Goal: Transaction & Acquisition: Purchase product/service

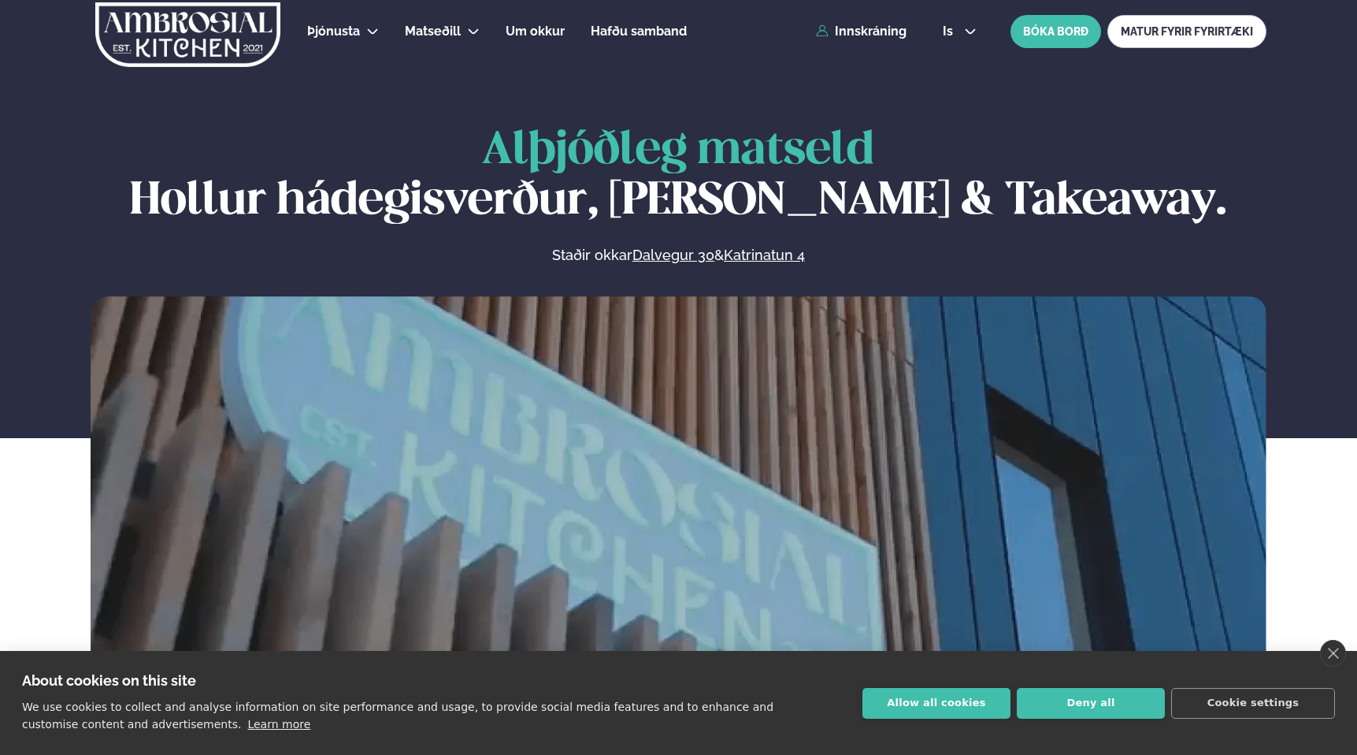
click at [860, 52] on div "Þjónusta Hádegismatur fyrir fyrirtæki Fyrirtækja veitingar Einkapartý Matseðill…" at bounding box center [678, 31] width 1271 height 63
click at [855, 38] on link "Innskráning" at bounding box center [861, 31] width 91 height 14
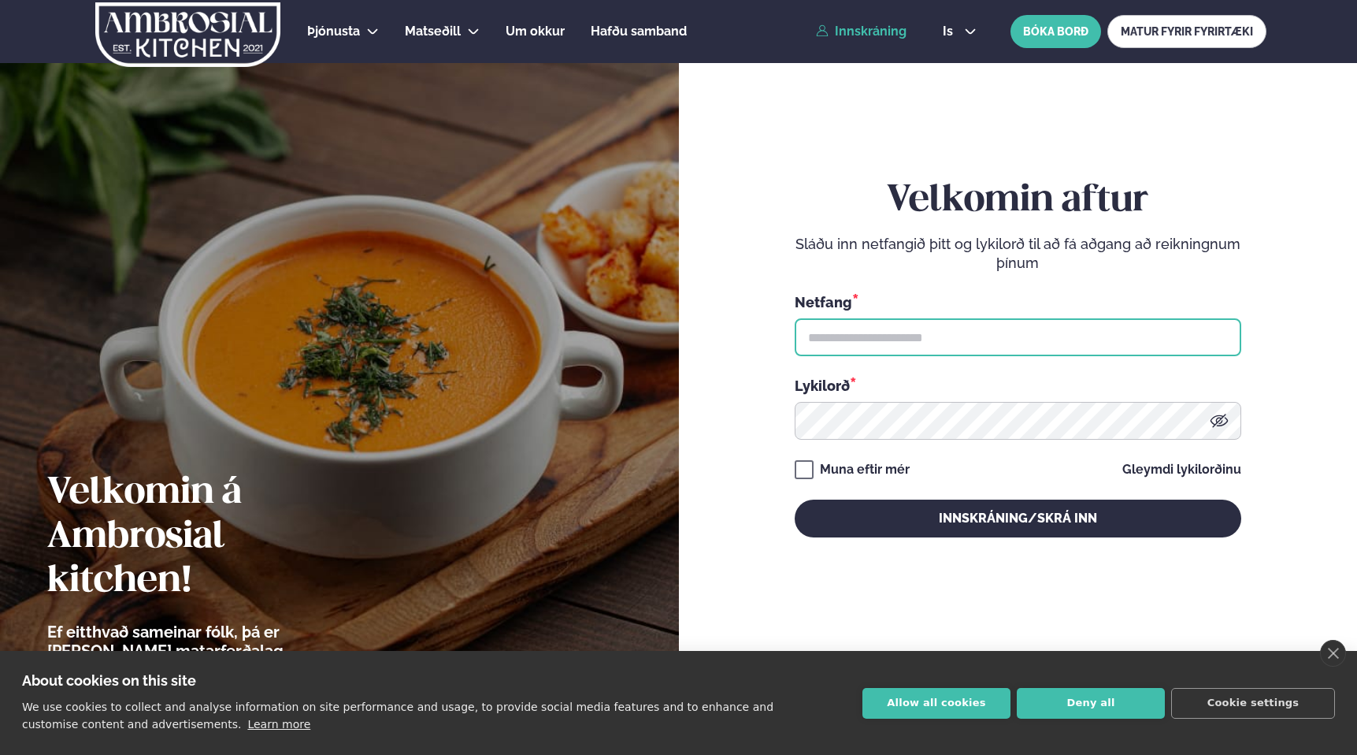
click at [919, 339] on input "text" at bounding box center [1018, 337] width 447 height 38
type input "**********"
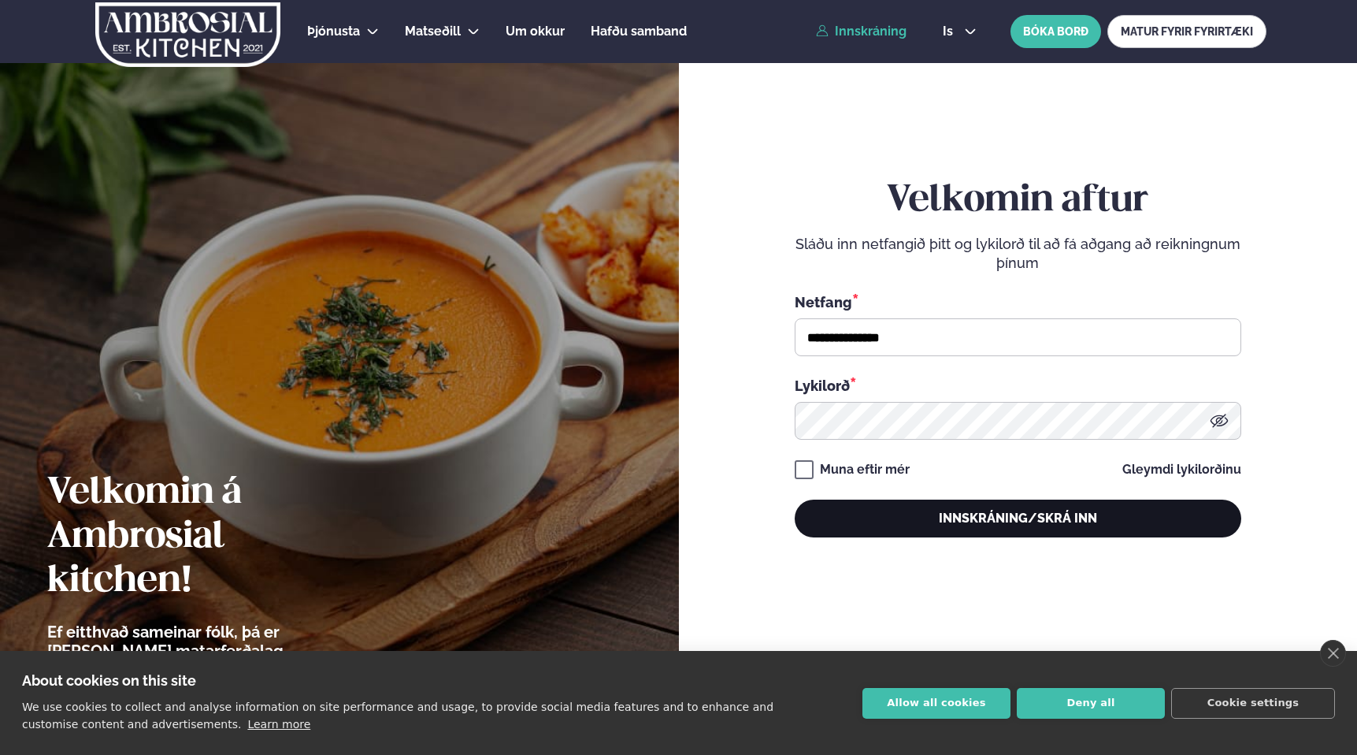
click at [947, 507] on button "Innskráning/Skrá inn" at bounding box center [1018, 518] width 447 height 38
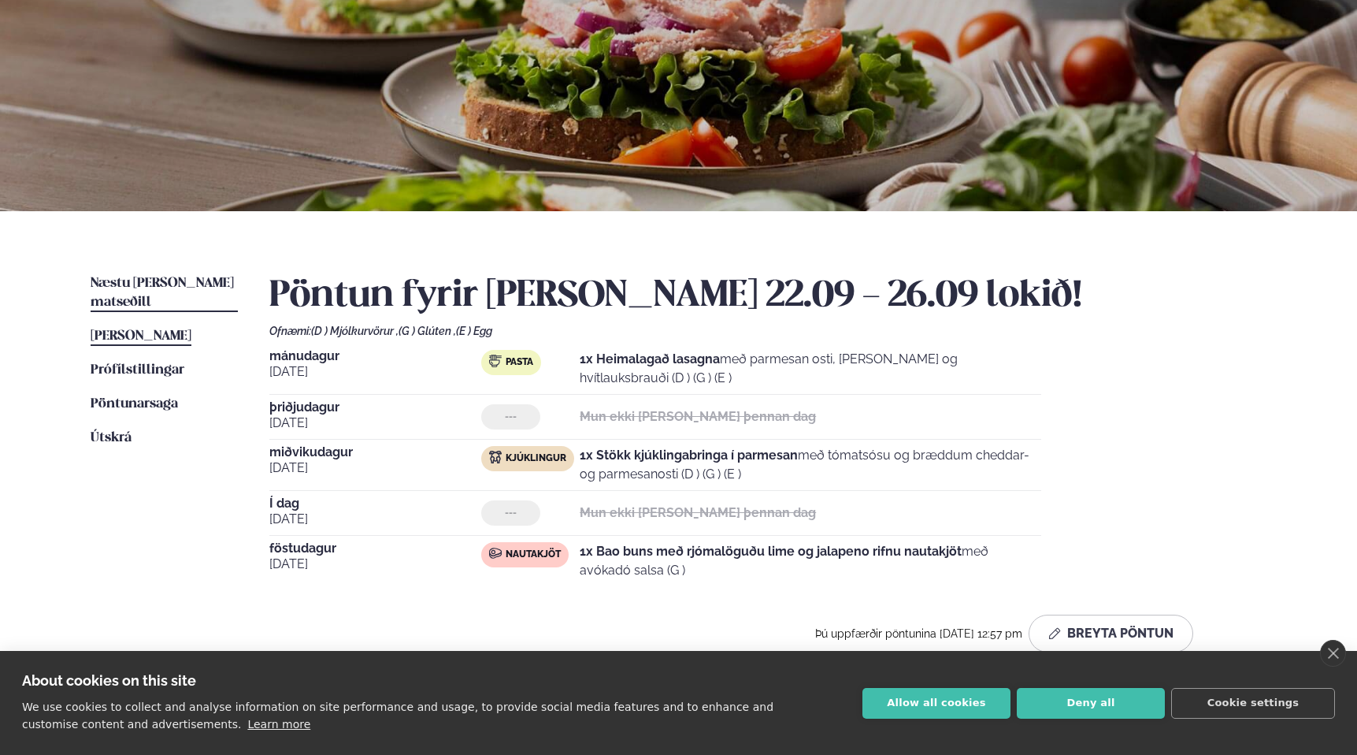
click at [166, 286] on span "Næstu [PERSON_NAME] matseðill" at bounding box center [162, 293] width 143 height 32
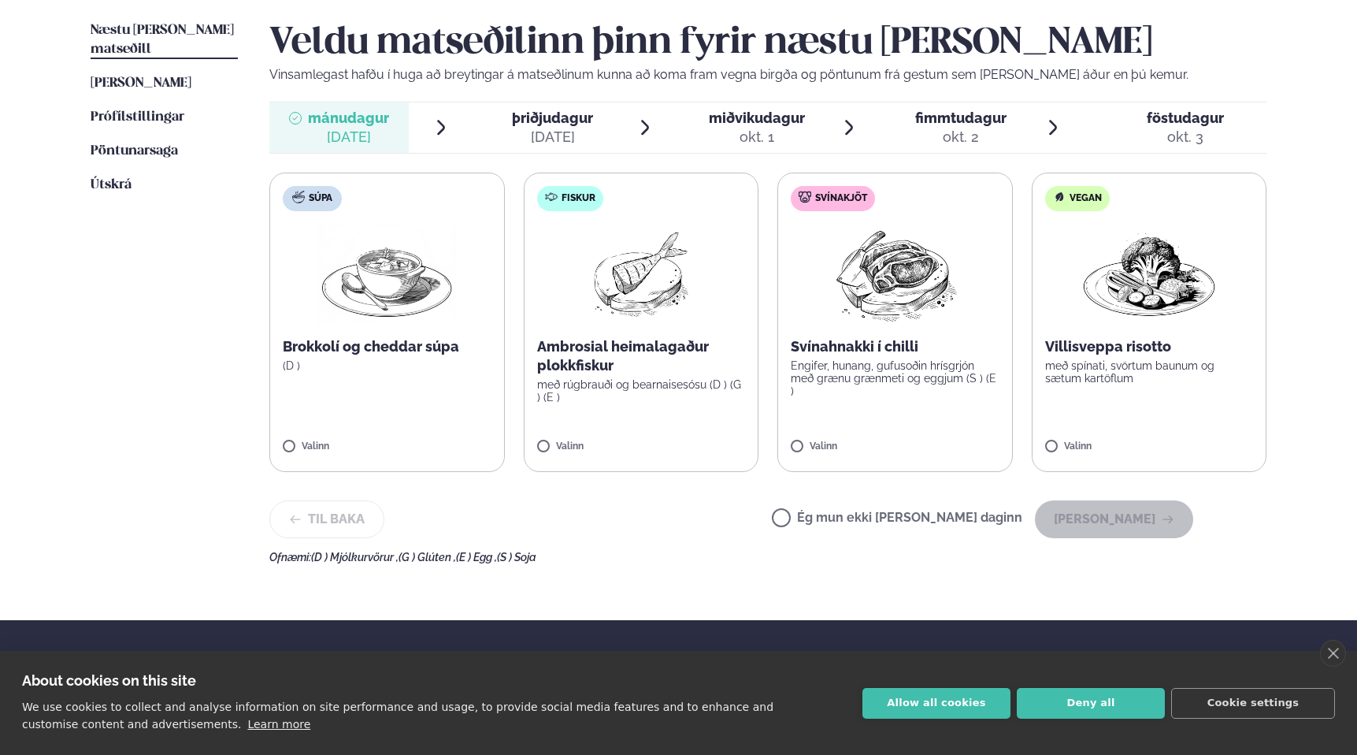
scroll to position [396, 0]
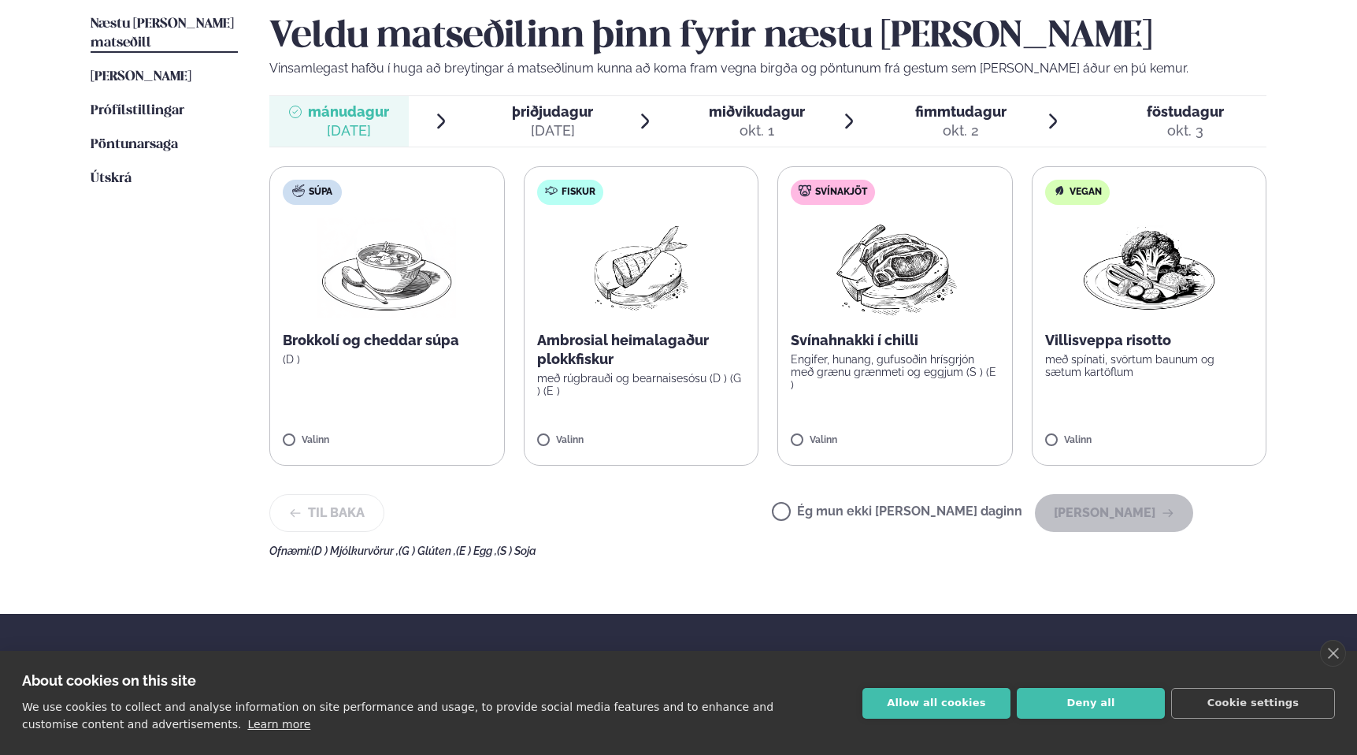
click at [631, 331] on p "Ambrosial heimalagaður plokkfiskur" at bounding box center [641, 350] width 209 height 38
click at [1094, 521] on button "[PERSON_NAME]" at bounding box center [1114, 513] width 158 height 38
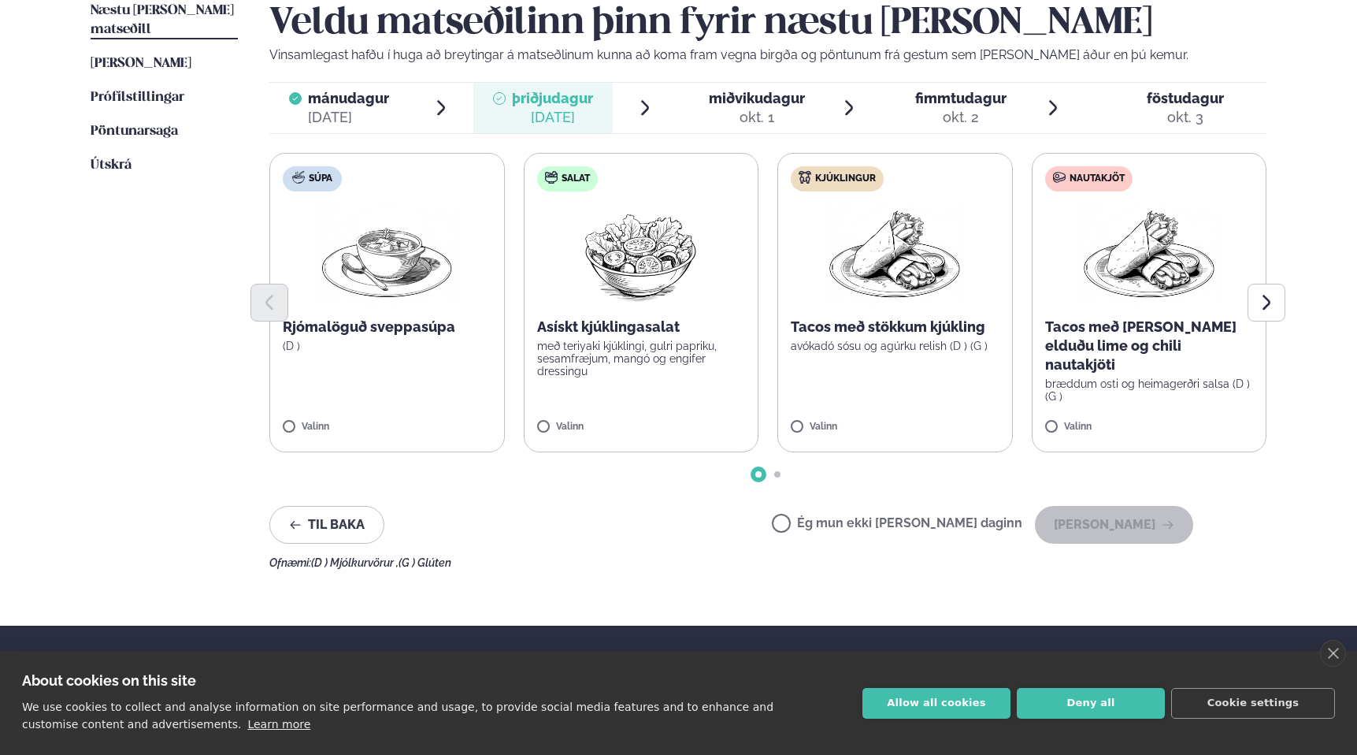
scroll to position [418, 0]
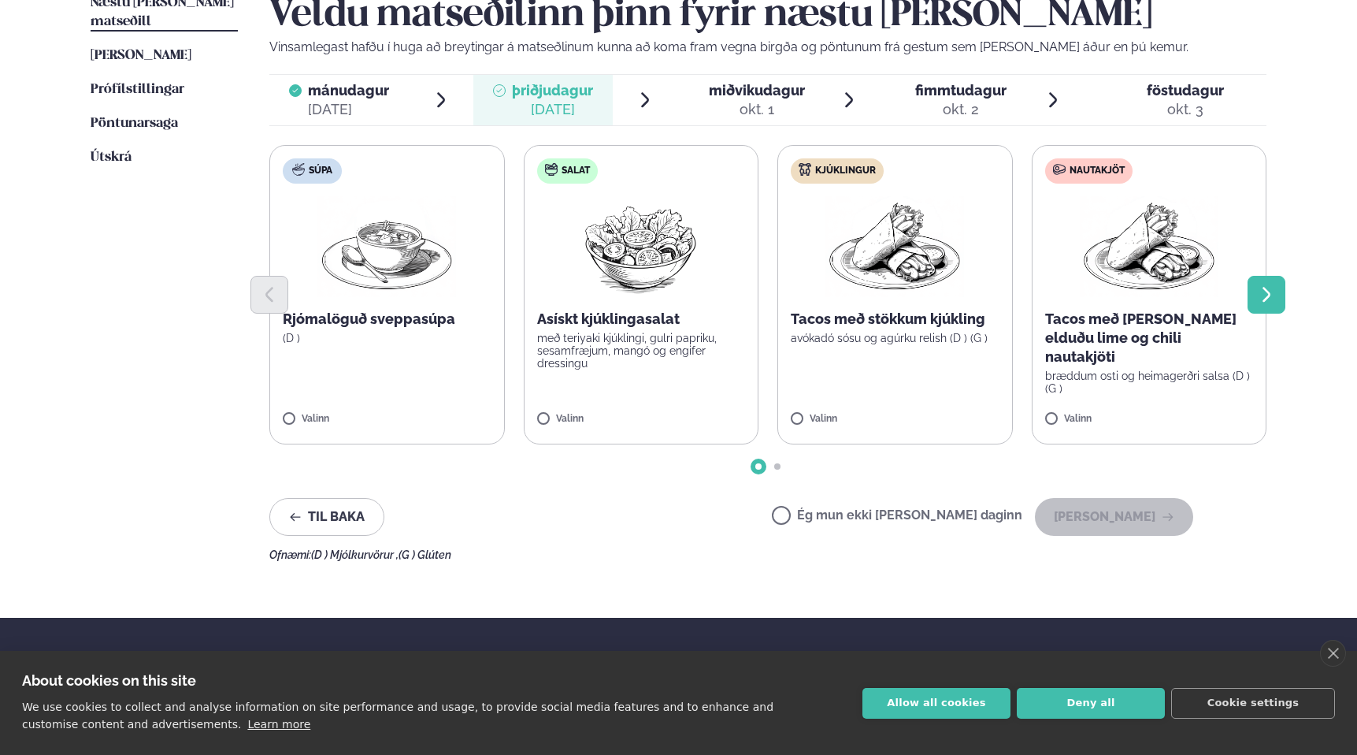
click at [1275, 293] on icon "Next slide" at bounding box center [1266, 294] width 19 height 19
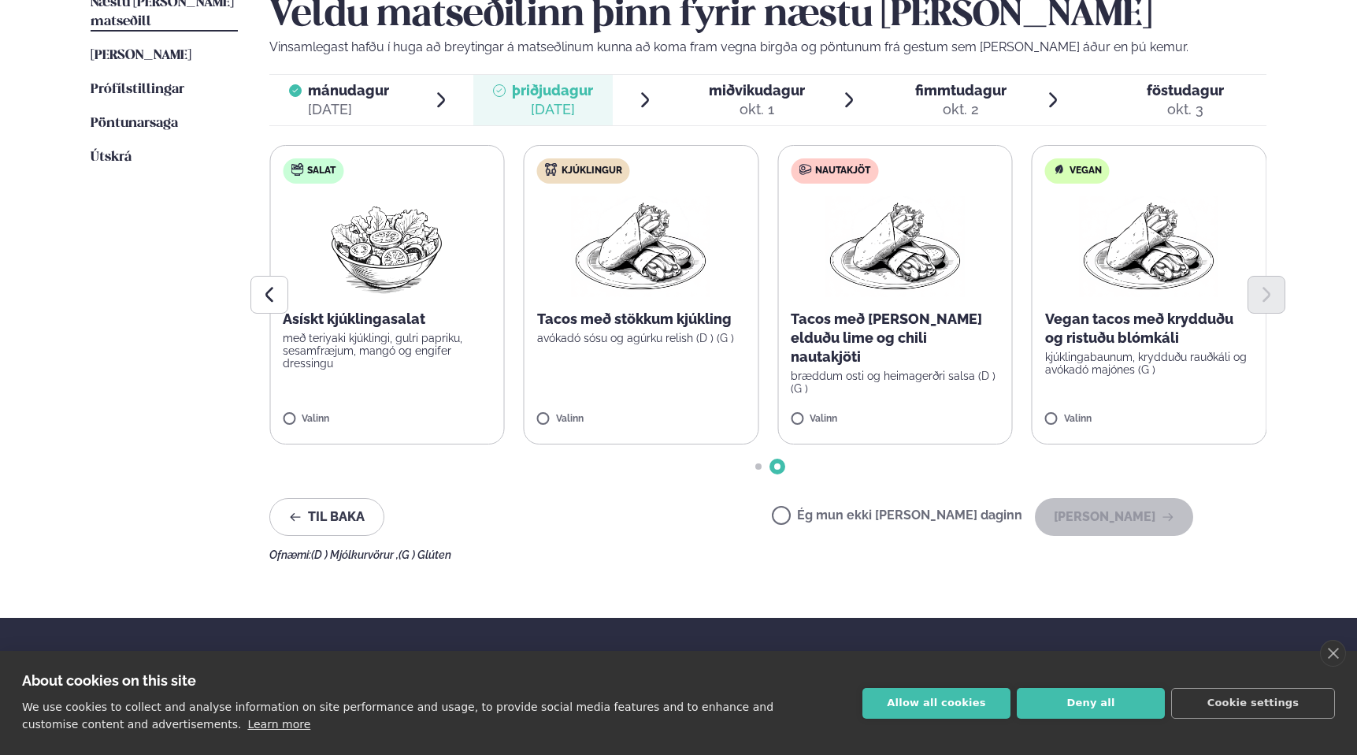
click at [665, 337] on p "avókadó sósu og agúrku relish (D ) (G )" at bounding box center [641, 338] width 209 height 13
click at [661, 340] on p "avókadó sósu og agúrku relish (D ) (G )" at bounding box center [641, 338] width 209 height 13
click at [1104, 525] on button "[PERSON_NAME]" at bounding box center [1114, 517] width 158 height 38
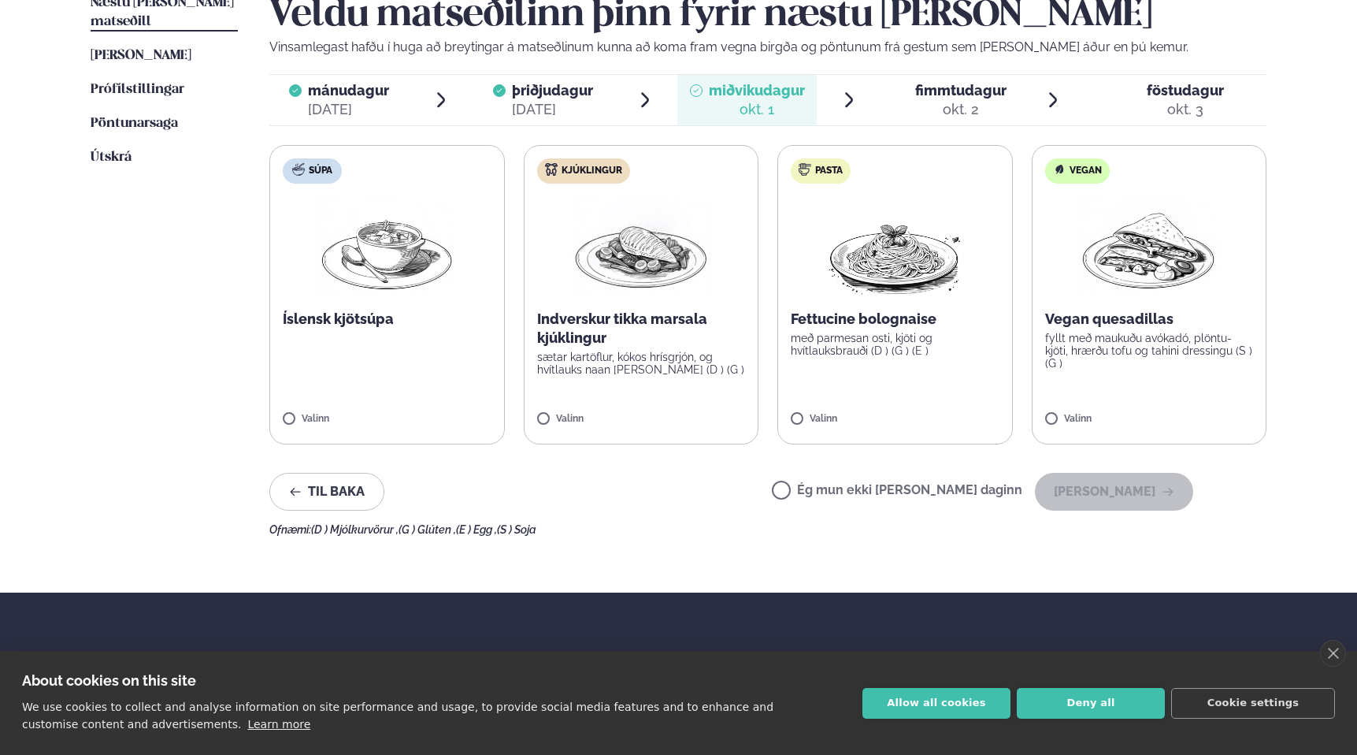
click at [657, 388] on label "Kjúklingur Indverskur tikka marsala kjúklingur sætar kartöflur, kókos hrísgrjón…" at bounding box center [642, 294] width 236 height 299
click at [585, 410] on div at bounding box center [595, 411] width 60 height 32
click at [926, 306] on label "Pasta Fettucine bolognaise með parmesan osti, kjöti og hvítlauksbrauði (D ) (G …" at bounding box center [896, 294] width 236 height 299
click at [593, 418] on icon at bounding box center [595, 412] width 16 height 16
click at [1126, 492] on button "[PERSON_NAME]" at bounding box center [1114, 492] width 158 height 38
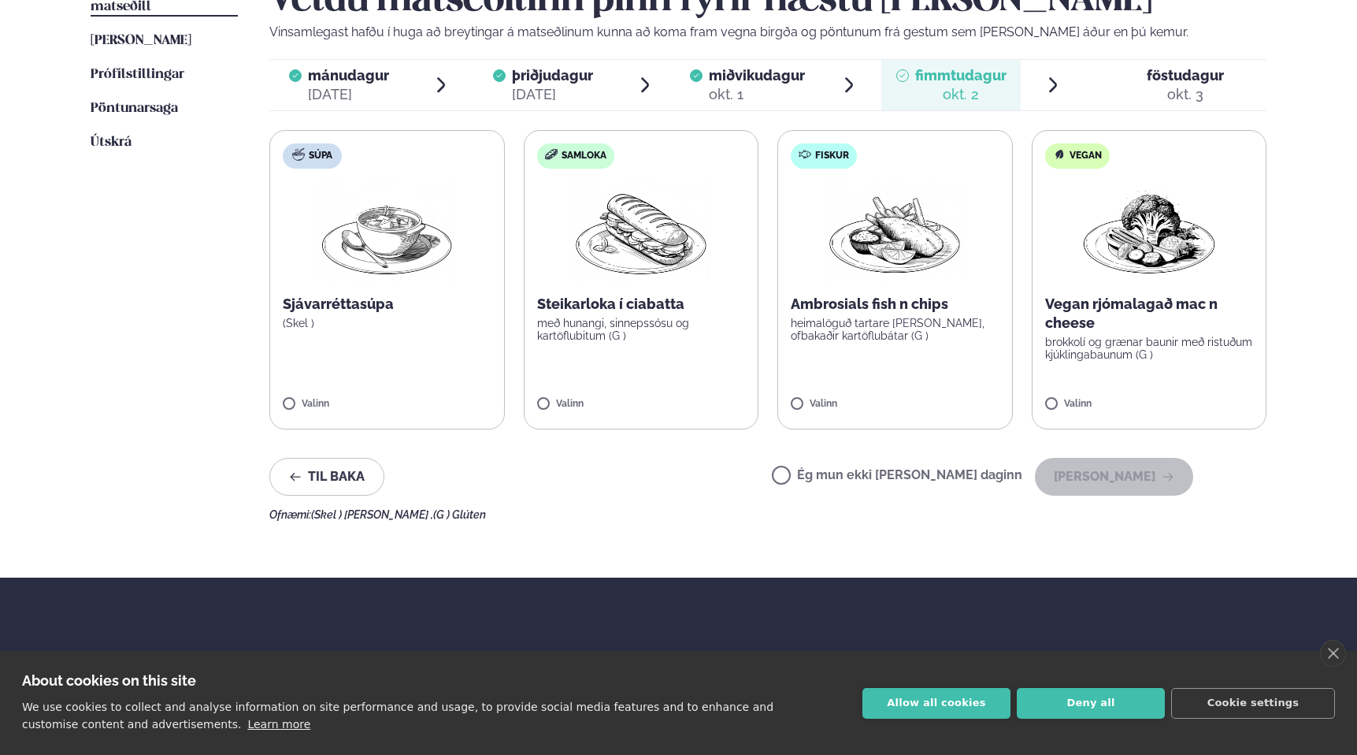
scroll to position [441, 0]
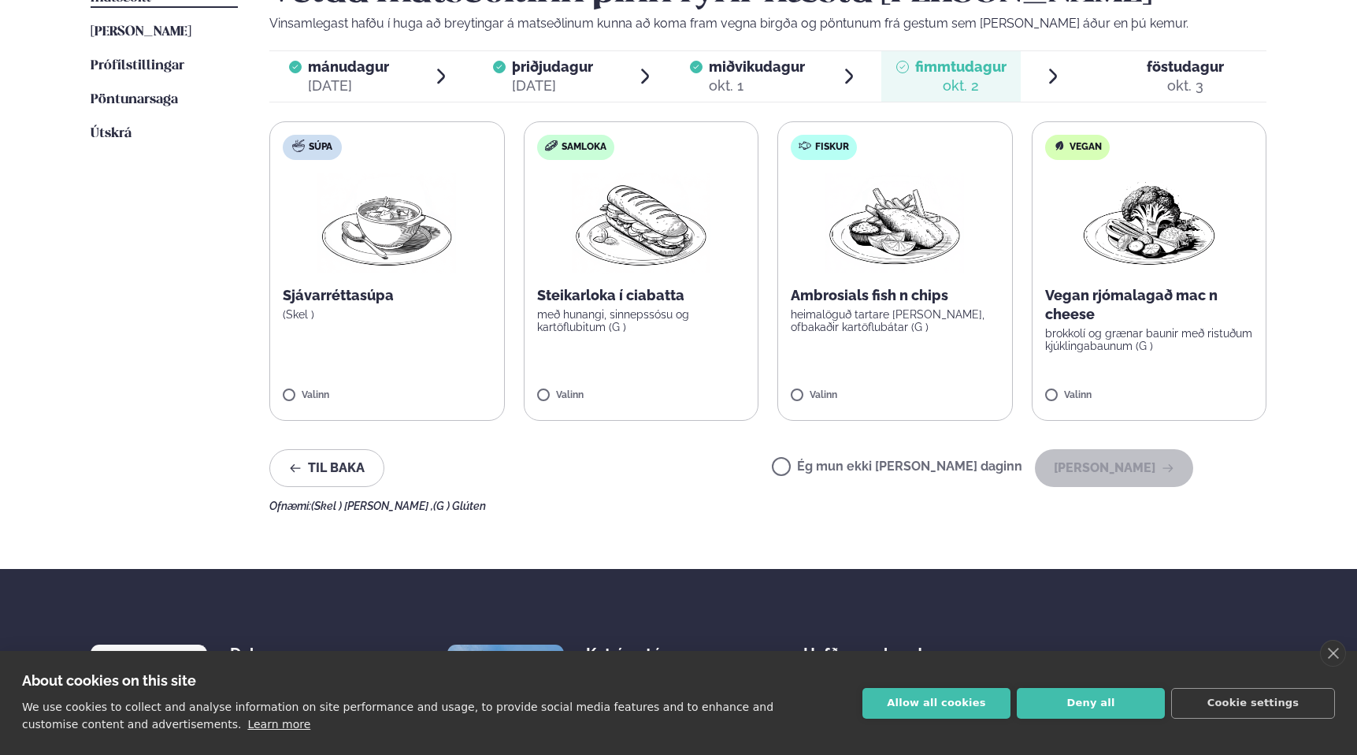
click at [934, 363] on label "Fiskur Ambrosials fish n chips heimalöguð tartare [PERSON_NAME], ofbakaðir kart…" at bounding box center [896, 270] width 236 height 299
click at [1093, 463] on button "[PERSON_NAME]" at bounding box center [1114, 468] width 158 height 38
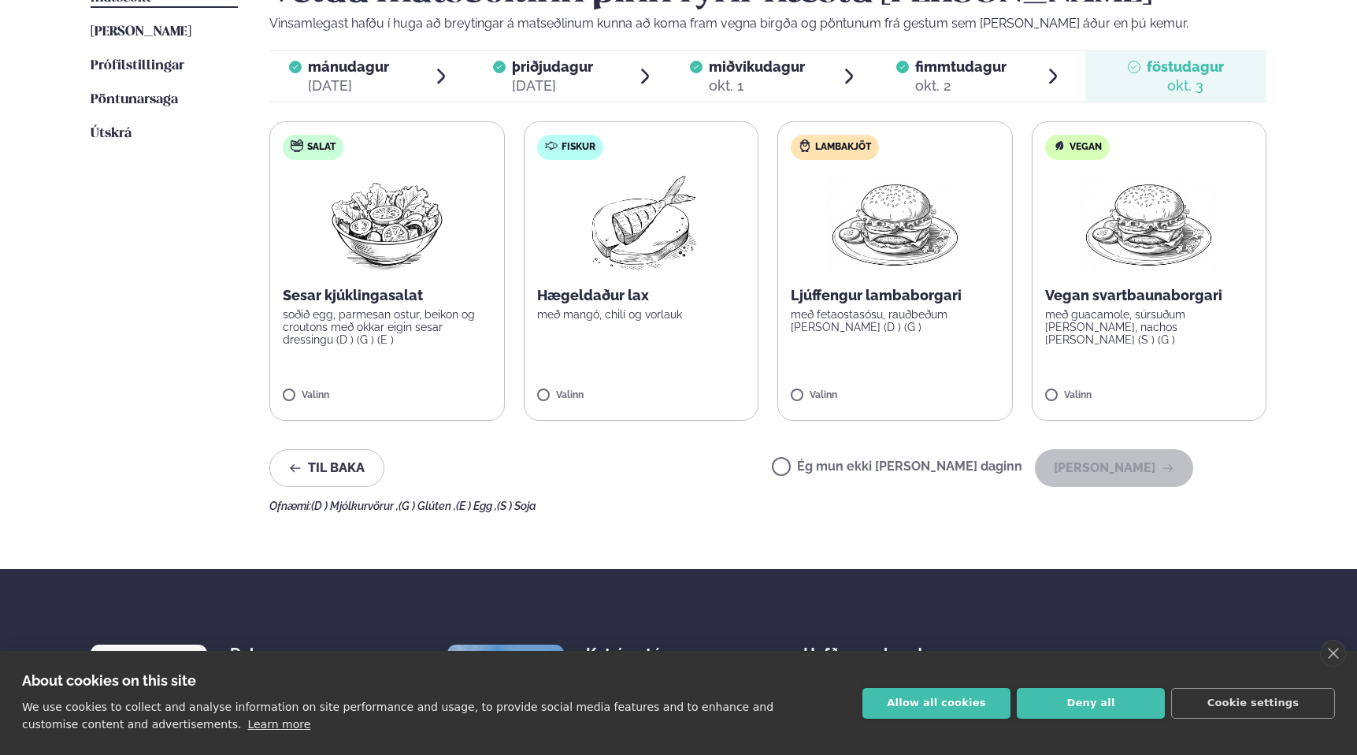
click at [933, 361] on label "Lambakjöt Ljúffengur lambaborgari með fetaostasósu, rauðbeðum [PERSON_NAME] (D …" at bounding box center [896, 270] width 236 height 299
click at [1085, 464] on button "[PERSON_NAME]" at bounding box center [1114, 468] width 158 height 38
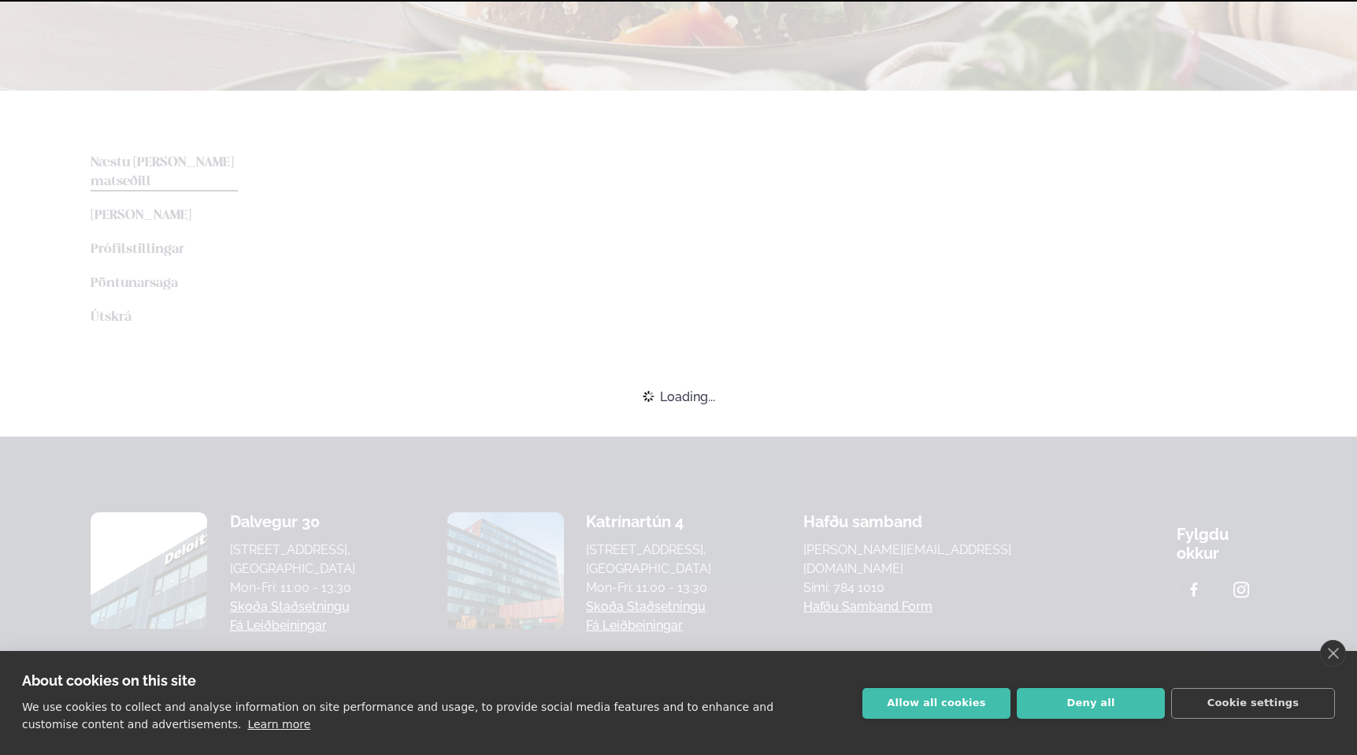
scroll to position [415, 0]
